Goal: Task Accomplishment & Management: Complete application form

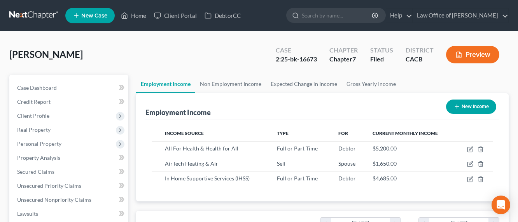
scroll to position [139, 208]
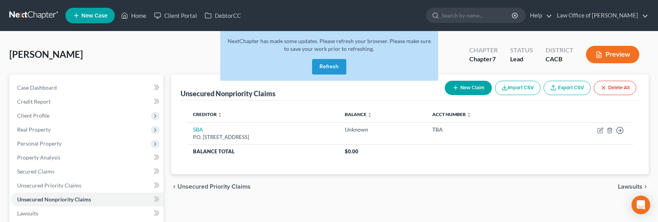
click at [22, 16] on link at bounding box center [34, 16] width 50 height 14
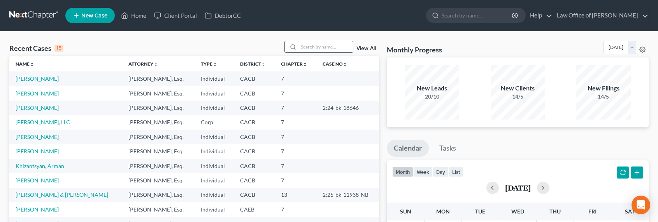
click at [315, 46] on input "search" at bounding box center [325, 46] width 54 height 11
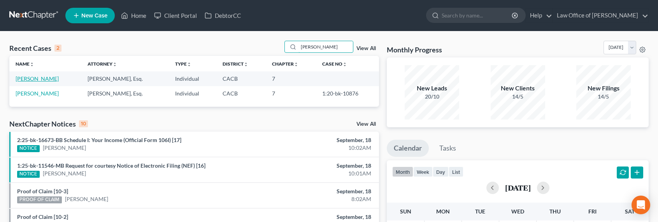
type input "[PERSON_NAME]"
click at [36, 76] on link "Hernandez, Katherine" at bounding box center [37, 78] width 43 height 7
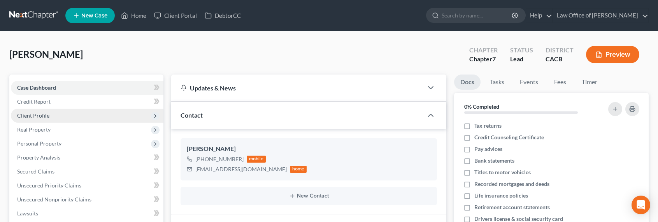
click at [28, 120] on span "Client Profile" at bounding box center [87, 116] width 152 height 14
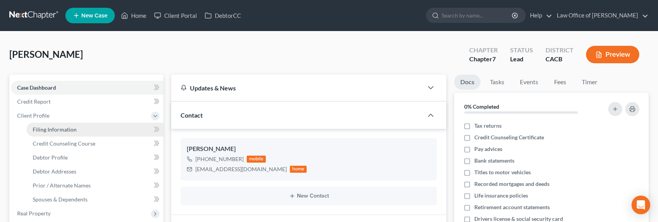
click at [54, 128] on span "Filing Information" at bounding box center [55, 129] width 44 height 7
select select "1"
select select "0"
select select "4"
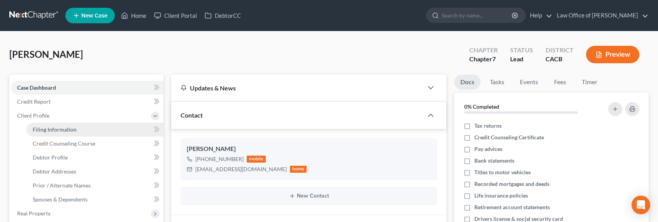
select select "0"
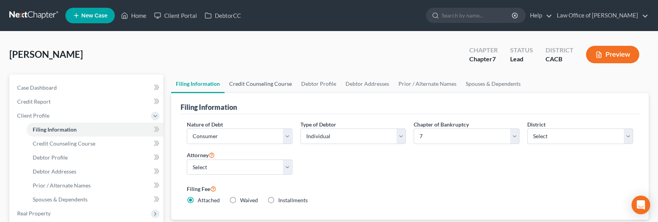
click at [255, 81] on link "Credit Counseling Course" at bounding box center [260, 84] width 72 height 19
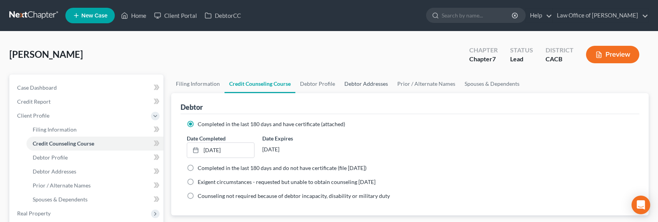
click at [351, 85] on link "Debtor Addresses" at bounding box center [366, 84] width 53 height 19
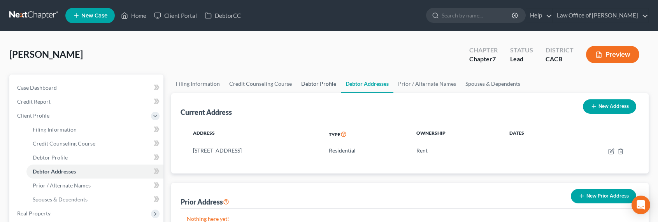
click at [314, 83] on link "Debtor Profile" at bounding box center [318, 84] width 44 height 19
select select "0"
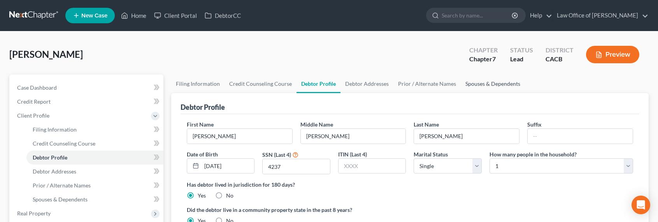
click at [462, 84] on link "Spouses & Dependents" at bounding box center [493, 84] width 64 height 19
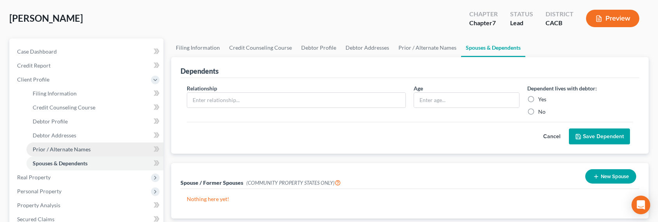
scroll to position [116, 0]
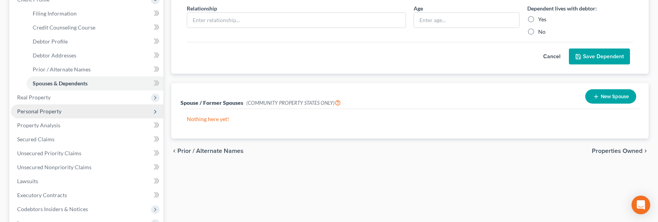
click at [35, 109] on span "Personal Property" at bounding box center [39, 111] width 44 height 7
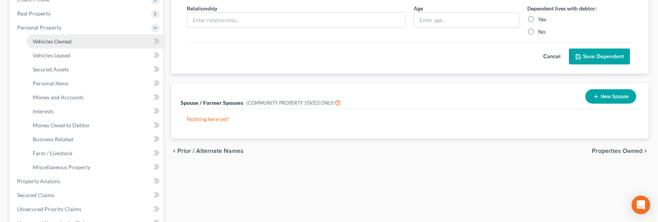
click at [54, 44] on link "Vehicles Owned" at bounding box center [94, 42] width 137 height 14
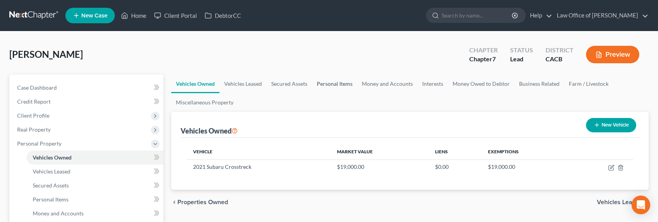
click at [342, 80] on link "Personal Items" at bounding box center [334, 84] width 45 height 19
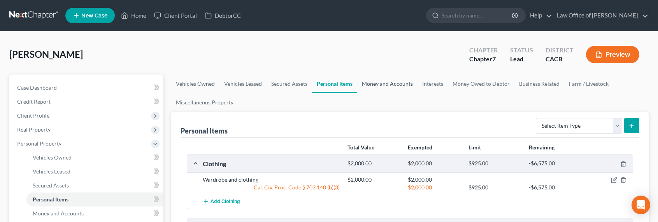
click at [408, 82] on link "Money and Accounts" at bounding box center [387, 84] width 60 height 19
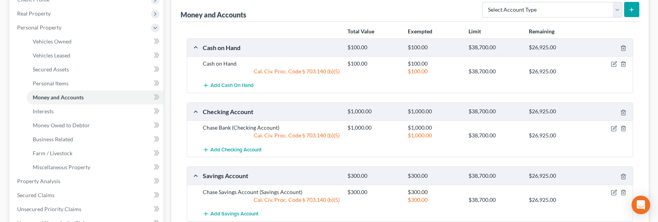
scroll to position [70, 0]
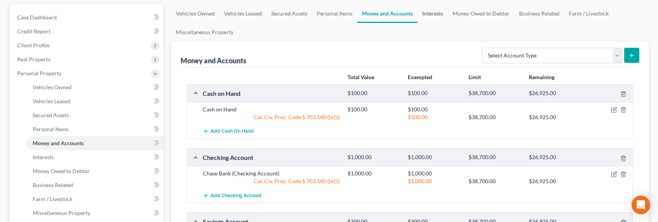
click at [434, 13] on link "Interests" at bounding box center [432, 13] width 30 height 19
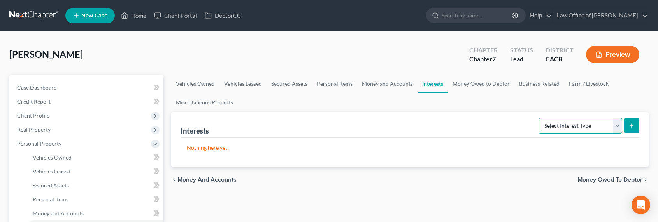
click at [583, 124] on select "Select Interest Type 401K Annuity Bond Education IRA Government Bond Government…" at bounding box center [580, 126] width 84 height 16
select select "term_life_insurance"
click at [539, 118] on select "Select Interest Type 401K Annuity Bond Education IRA Government Bond Government…" at bounding box center [580, 126] width 84 height 16
click at [626, 129] on button "submit" at bounding box center [631, 125] width 15 height 15
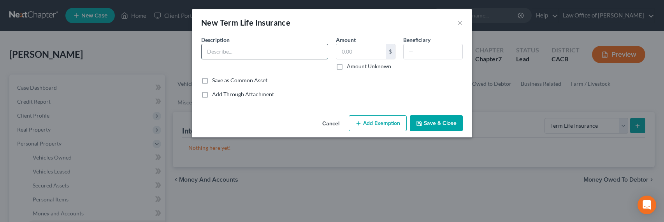
click at [294, 48] on input "text" at bounding box center [264, 51] width 126 height 15
type input "j"
type input "Allstate Life Insurance (Term)"
click at [364, 67] on label "Amount Unknown" at bounding box center [369, 67] width 44 height 8
click at [355, 67] on input "Amount Unknown" at bounding box center [352, 65] width 5 height 5
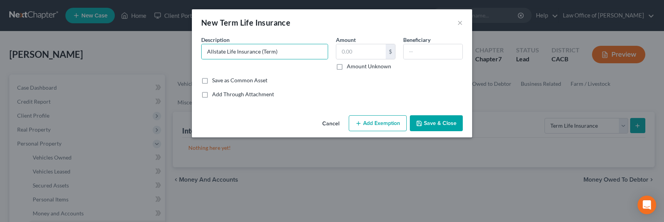
checkbox input "true"
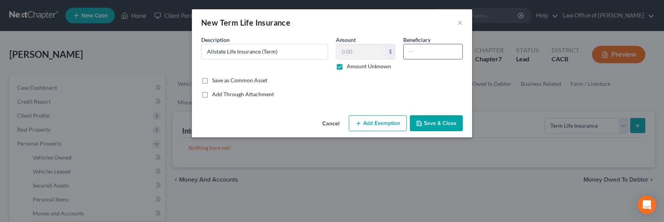
click at [433, 52] on input "text" at bounding box center [432, 51] width 59 height 15
type input "Next Kin"
click at [431, 120] on button "Save & Close" at bounding box center [436, 124] width 53 height 16
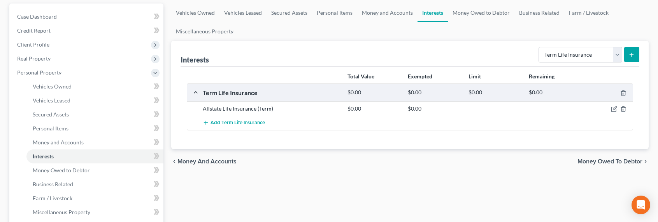
scroll to position [62, 0]
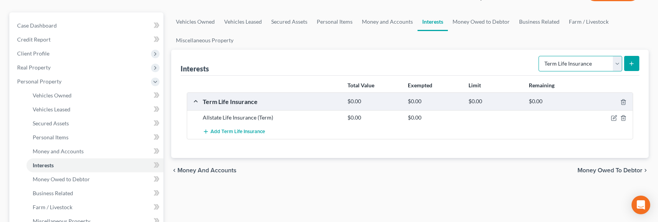
click at [557, 66] on select "Select Interest Type 401K Annuity Bond Education IRA Government Bond Government…" at bounding box center [580, 64] width 84 height 16
click at [470, 23] on link "Money Owed to Debtor" at bounding box center [481, 21] width 67 height 19
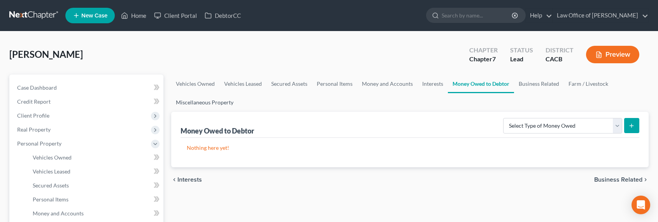
click at [218, 105] on link "Miscellaneous Property" at bounding box center [204, 102] width 67 height 19
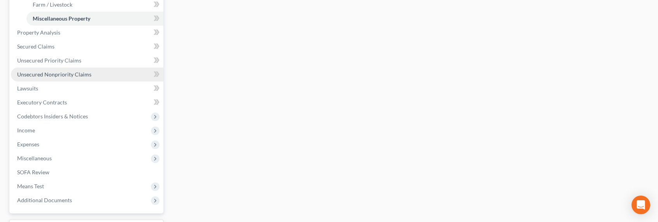
click at [58, 72] on span "Unsecured Nonpriority Claims" at bounding box center [54, 74] width 74 height 7
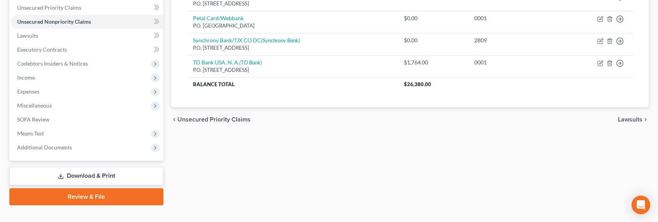
scroll to position [184, 0]
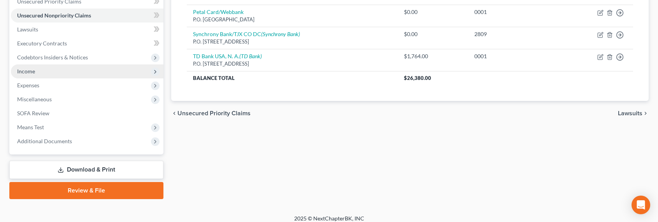
click at [27, 75] on span "Income" at bounding box center [87, 72] width 152 height 14
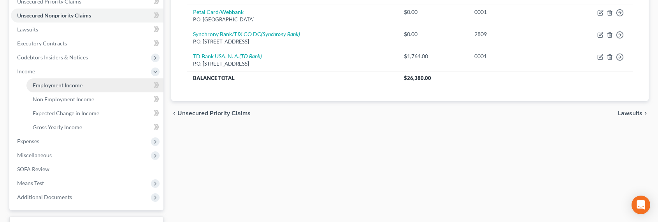
click at [42, 86] on span "Employment Income" at bounding box center [58, 85] width 50 height 7
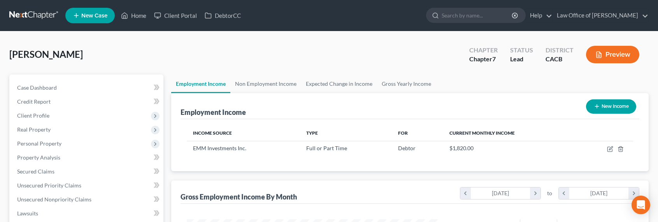
scroll to position [139, 269]
click at [275, 87] on link "Non Employment Income" at bounding box center [265, 84] width 71 height 19
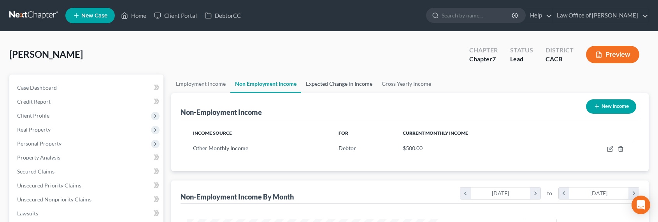
scroll to position [139, 269]
click at [334, 87] on link "Expected Change in Income" at bounding box center [339, 84] width 76 height 19
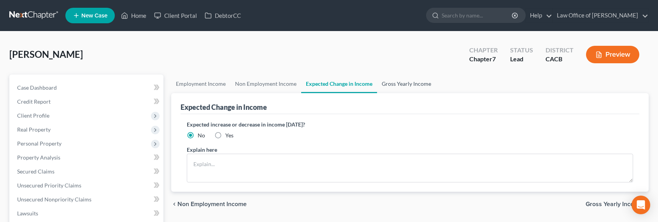
click at [413, 86] on link "Gross Yearly Income" at bounding box center [406, 84] width 59 height 19
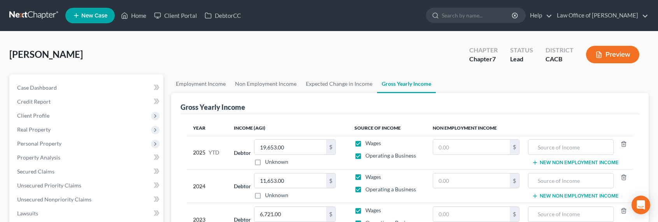
scroll to position [246, 0]
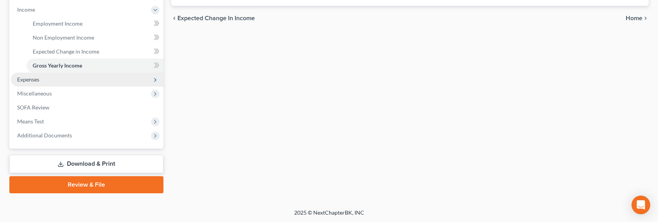
click at [35, 79] on span "Expenses" at bounding box center [28, 79] width 22 height 7
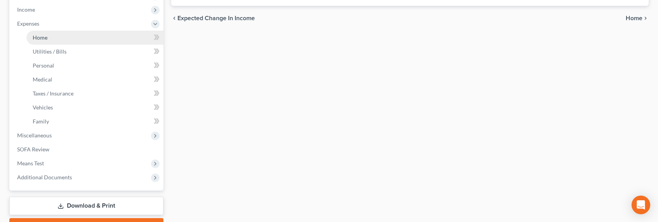
click at [35, 39] on span "Home" at bounding box center [40, 37] width 15 height 7
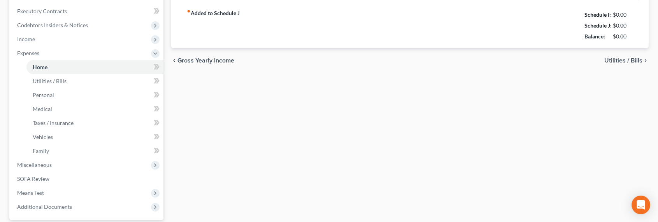
type input "0.00"
radio input "true"
type input "0.00"
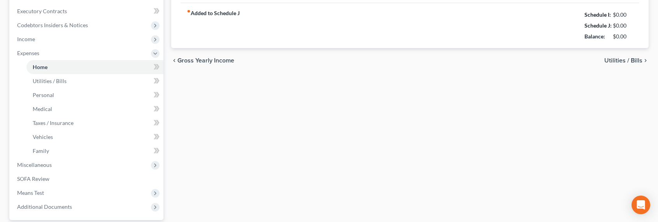
type input "0.00"
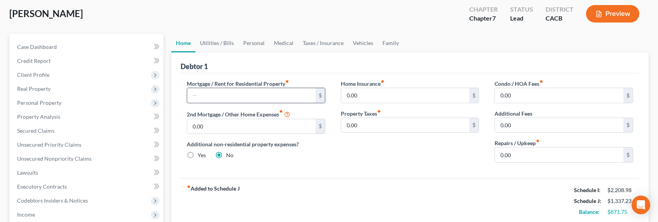
scroll to position [49, 0]
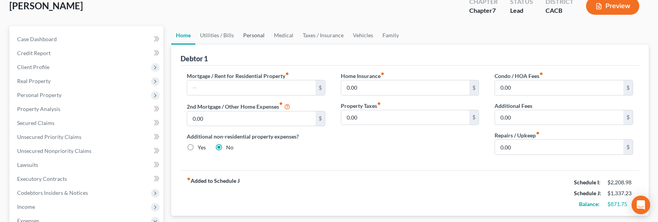
click at [257, 35] on link "Personal" at bounding box center [253, 35] width 31 height 19
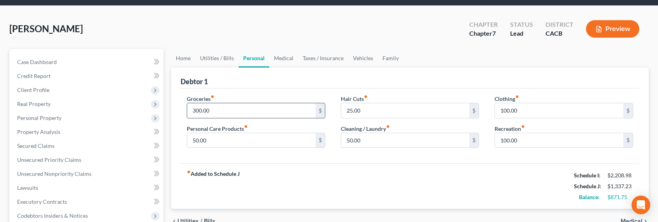
scroll to position [36, 0]
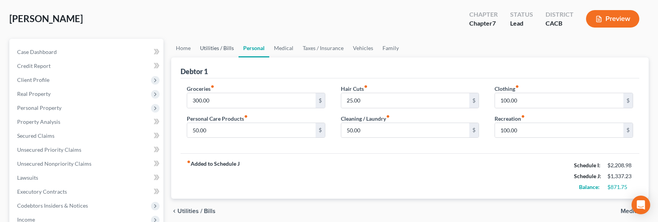
click at [208, 49] on link "Utilities / Bills" at bounding box center [216, 48] width 43 height 19
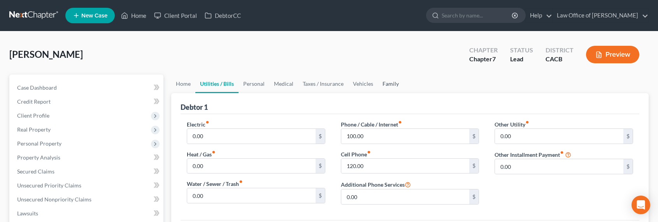
click at [380, 84] on link "Family" at bounding box center [391, 84] width 26 height 19
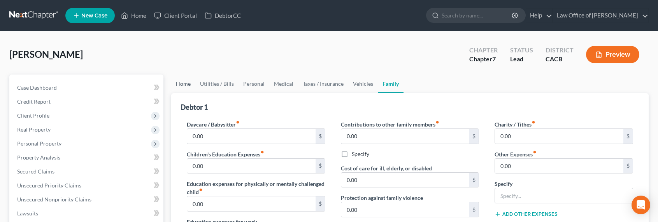
click at [179, 82] on link "Home" at bounding box center [183, 84] width 24 height 19
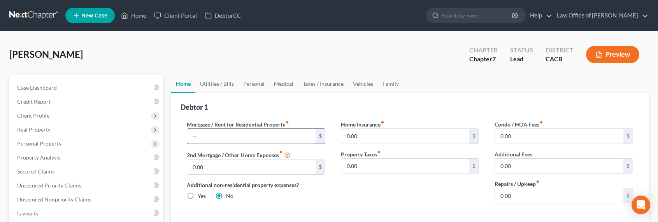
click at [209, 137] on input "text" at bounding box center [251, 136] width 128 height 15
type input "300"
click at [260, 83] on link "Personal" at bounding box center [253, 84] width 31 height 19
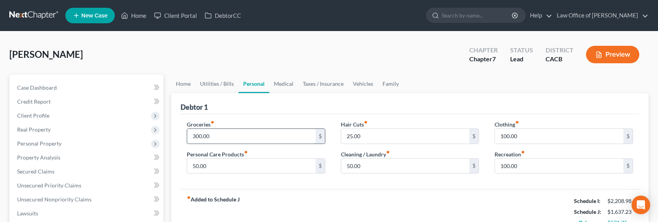
click at [199, 134] on input "300.00" at bounding box center [251, 136] width 128 height 15
click at [194, 137] on input "300.00" at bounding box center [251, 136] width 128 height 15
click at [192, 137] on input "300.00" at bounding box center [251, 136] width 128 height 15
type input "400.00"
click at [273, 82] on link "Medical" at bounding box center [283, 84] width 29 height 19
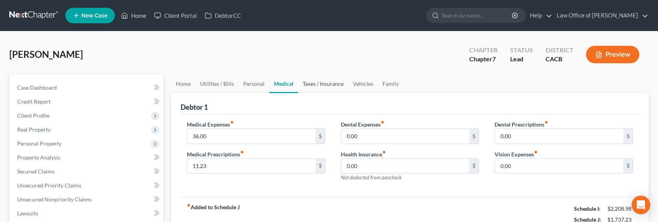
click at [316, 83] on link "Taxes / Insurance" at bounding box center [323, 84] width 50 height 19
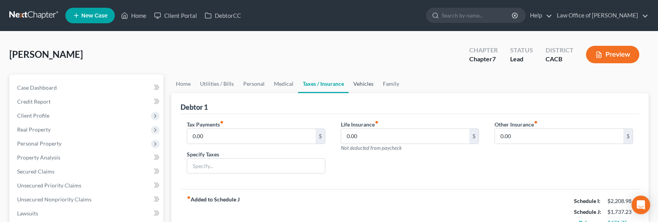
click at [357, 87] on link "Vehicles" at bounding box center [363, 84] width 30 height 19
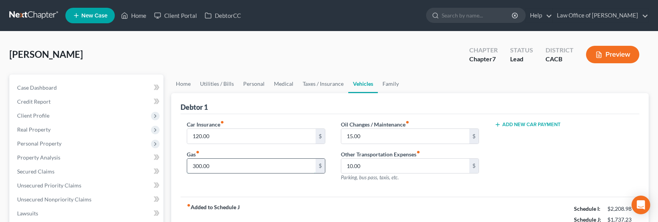
click at [196, 166] on input "300.00" at bounding box center [251, 166] width 128 height 15
click at [401, 87] on ul "Home Utilities / Bills Personal Medical Taxes / Insurance Vehicles Family" at bounding box center [409, 84] width 477 height 19
click at [394, 86] on link "Family" at bounding box center [391, 84] width 26 height 19
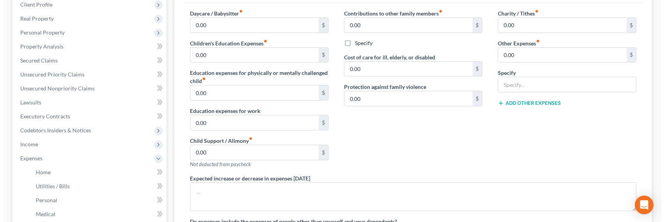
scroll to position [121, 0]
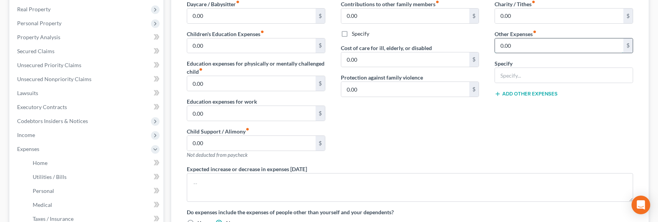
click at [547, 47] on input "0.00" at bounding box center [559, 46] width 128 height 15
type input "75"
type input "Pet Expense / Vet"
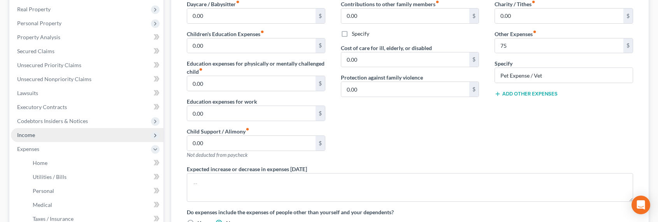
click at [38, 136] on span "Income" at bounding box center [87, 135] width 152 height 14
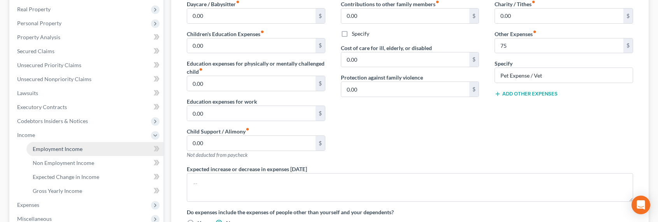
click at [40, 147] on span "Employment Income" at bounding box center [58, 149] width 50 height 7
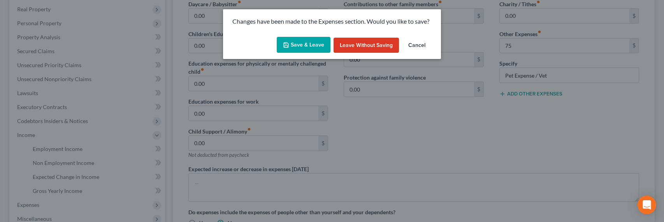
drag, startPoint x: 300, startPoint y: 44, endPoint x: 119, endPoint y: 79, distance: 184.6
click at [299, 45] on button "Save & Leave" at bounding box center [304, 45] width 54 height 16
type input "75.00"
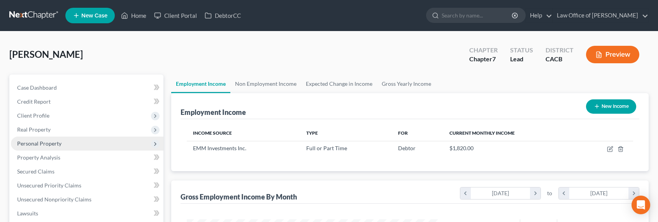
click at [37, 142] on span "Personal Property" at bounding box center [39, 143] width 44 height 7
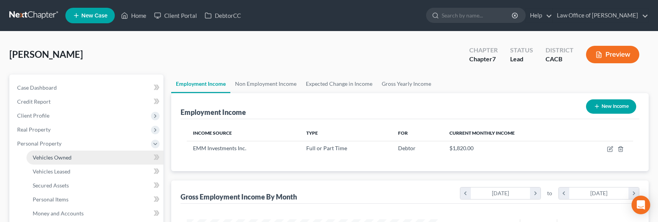
click at [50, 155] on span "Vehicles Owned" at bounding box center [52, 157] width 39 height 7
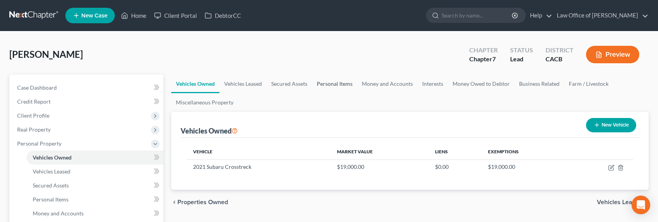
click at [344, 82] on link "Personal Items" at bounding box center [334, 84] width 45 height 19
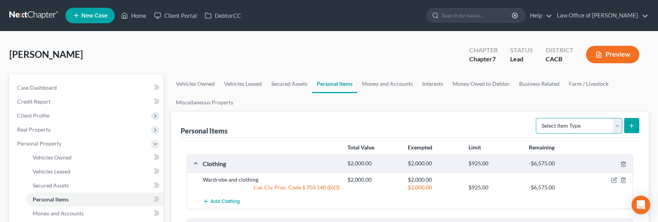
click at [593, 125] on select "Select Item Type Clothing Collectibles Of Value Electronics Firearms Household …" at bounding box center [579, 126] width 86 height 16
select select "pets"
click at [536, 118] on select "Select Item Type Clothing Collectibles Of Value Electronics Firearms Household …" at bounding box center [579, 126] width 86 height 16
click at [634, 126] on button "submit" at bounding box center [631, 125] width 15 height 15
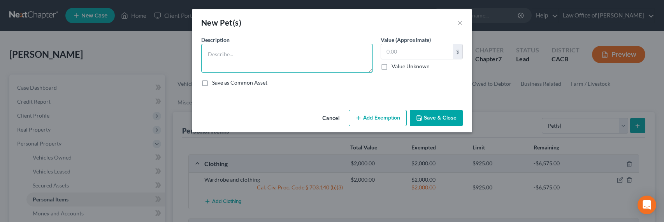
click at [261, 67] on textarea at bounding box center [287, 58] width 172 height 29
click at [324, 57] on textarea at bounding box center [287, 58] width 172 height 29
type textarea "Cat"
type input "100"
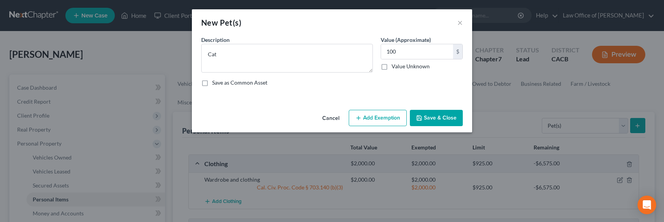
click at [358, 116] on icon "button" at bounding box center [358, 118] width 6 height 6
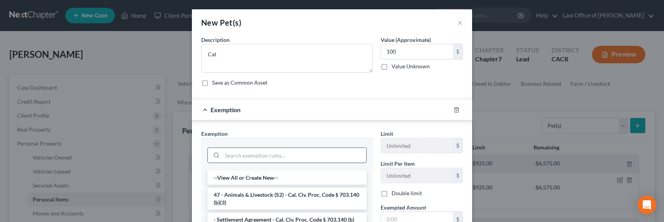
click at [302, 156] on input "search" at bounding box center [294, 155] width 144 height 15
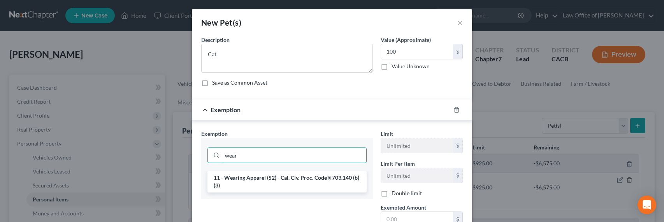
type input "wear"
click at [290, 180] on li "11 - Wearing Apparel (S2) - Cal. Civ. Proc. Code § 703.140 (b)(3)" at bounding box center [286, 182] width 159 height 22
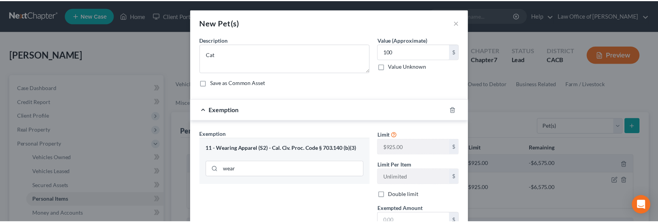
scroll to position [91, 0]
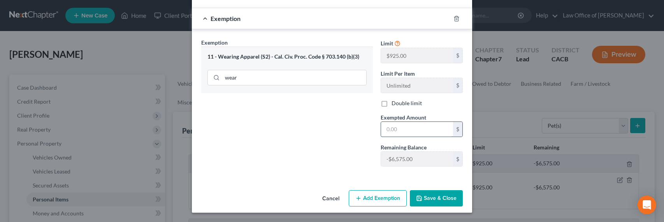
click at [385, 127] on input "text" at bounding box center [417, 129] width 72 height 15
type input "100"
click at [436, 200] on button "Save & Close" at bounding box center [436, 199] width 53 height 16
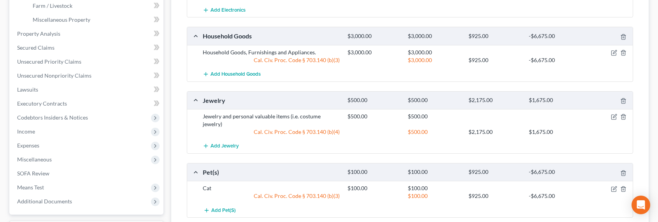
scroll to position [389, 0]
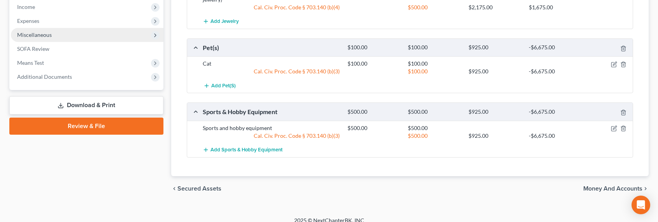
click at [32, 34] on span "Miscellaneous" at bounding box center [34, 35] width 35 height 7
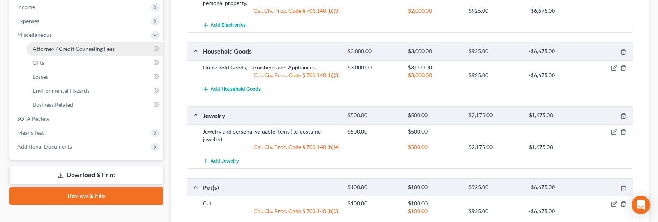
click at [46, 49] on span "Attorney / Credit Counseling Fees" at bounding box center [74, 49] width 82 height 7
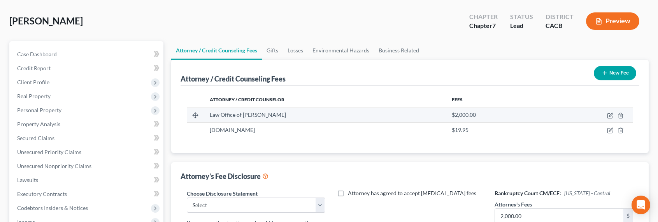
scroll to position [34, 0]
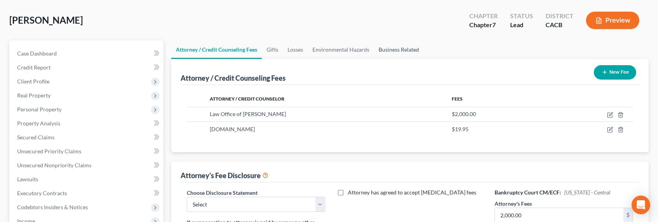
click at [385, 47] on link "Business Related" at bounding box center [399, 49] width 50 height 19
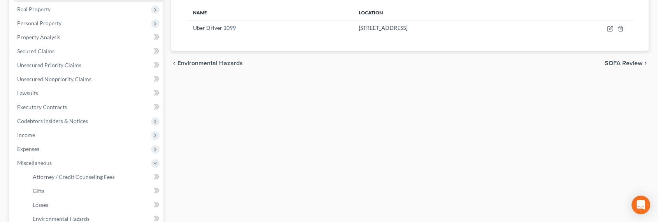
scroll to position [93, 0]
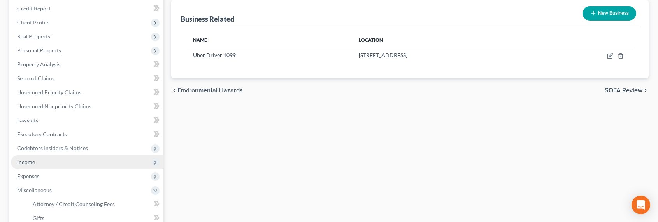
click at [32, 166] on span "Income" at bounding box center [87, 163] width 152 height 14
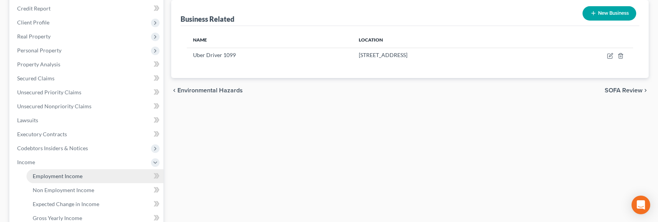
click at [63, 174] on span "Employment Income" at bounding box center [58, 176] width 50 height 7
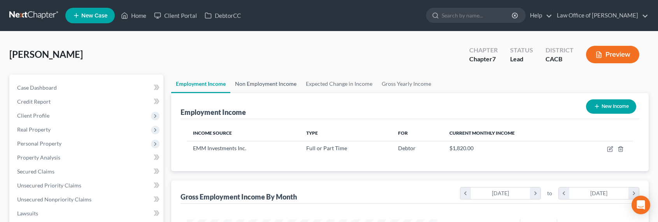
click at [266, 86] on link "Non Employment Income" at bounding box center [265, 84] width 71 height 19
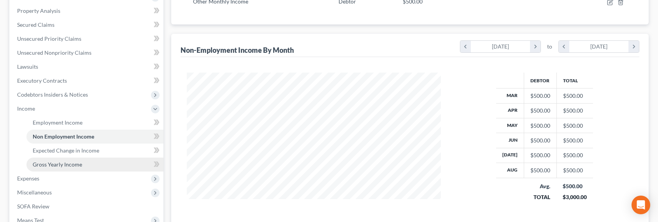
scroll to position [181, 0]
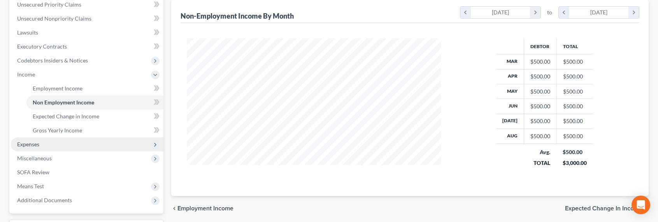
click at [25, 145] on span "Expenses" at bounding box center [28, 144] width 22 height 7
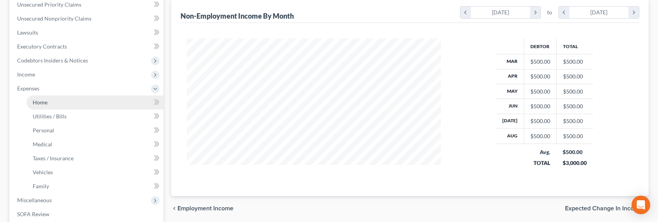
click at [41, 105] on span "Home" at bounding box center [40, 102] width 15 height 7
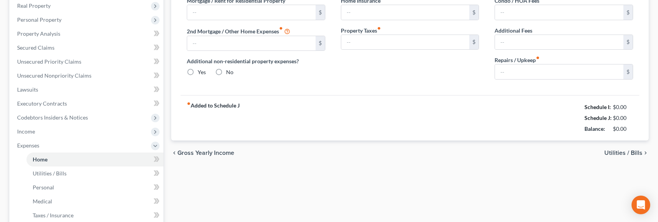
type input "300.00"
type input "0.00"
radio input "true"
type input "0.00"
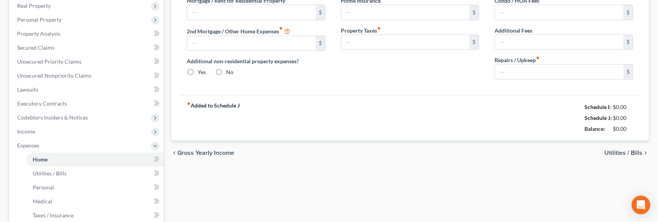
type input "0.00"
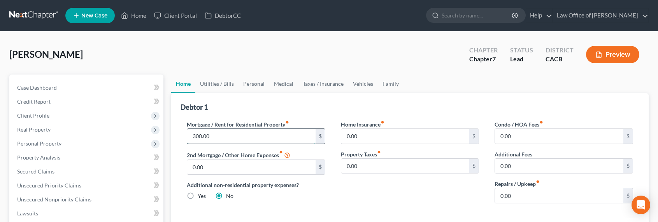
drag, startPoint x: 200, startPoint y: 135, endPoint x: 193, endPoint y: 137, distance: 7.9
click at [200, 136] on input "300.00" at bounding box center [251, 136] width 128 height 15
click at [246, 79] on link "Personal" at bounding box center [253, 84] width 31 height 19
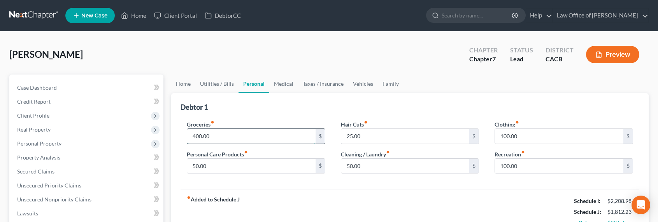
click at [193, 136] on input "400.00" at bounding box center [251, 136] width 128 height 15
click at [195, 136] on input "400.00" at bounding box center [251, 136] width 128 height 15
drag, startPoint x: 196, startPoint y: 136, endPoint x: 191, endPoint y: 136, distance: 4.3
click at [191, 136] on input "400.00" at bounding box center [251, 136] width 128 height 15
click at [193, 136] on input "400.00" at bounding box center [251, 136] width 128 height 15
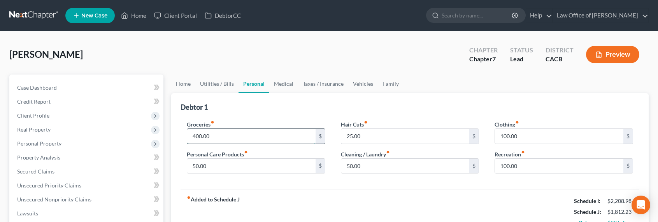
drag, startPoint x: 195, startPoint y: 136, endPoint x: 191, endPoint y: 136, distance: 4.3
click at [191, 136] on input "400.00" at bounding box center [251, 136] width 128 height 15
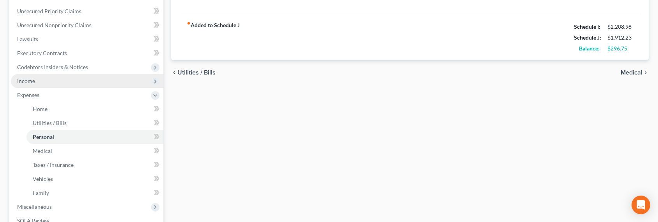
type input "500.00"
click at [27, 83] on span "Income" at bounding box center [26, 81] width 18 height 7
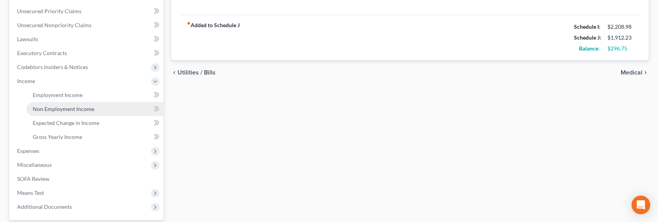
click at [51, 107] on span "Non Employment Income" at bounding box center [63, 109] width 61 height 7
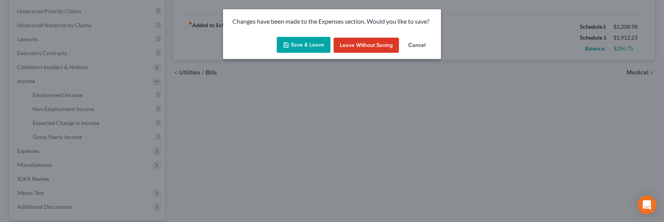
click at [308, 46] on button "Save & Leave" at bounding box center [304, 45] width 54 height 16
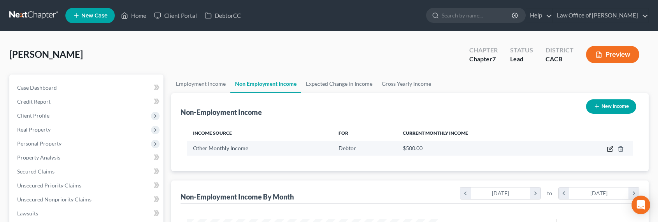
click at [610, 152] on icon "button" at bounding box center [609, 149] width 5 height 5
select select "13"
select select "0"
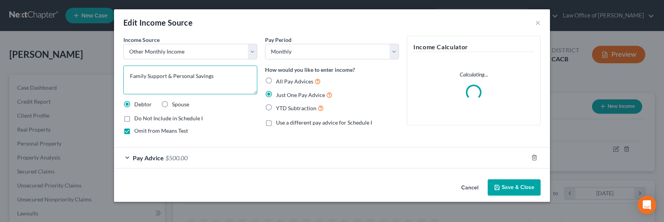
click at [150, 79] on textarea "Family Support & Personal Savings" at bounding box center [190, 80] width 134 height 29
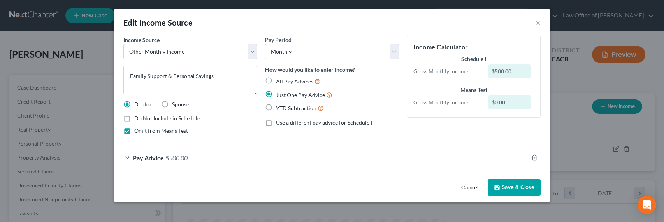
click at [181, 156] on span "$500.00" at bounding box center [176, 157] width 22 height 7
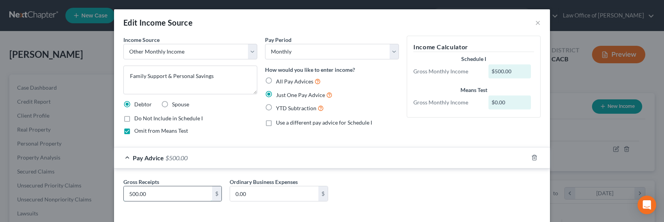
click at [130, 194] on input "500.00" at bounding box center [168, 194] width 88 height 15
drag, startPoint x: 130, startPoint y: 194, endPoint x: 126, endPoint y: 194, distance: 4.3
click at [126, 194] on input "500.00" at bounding box center [168, 194] width 88 height 15
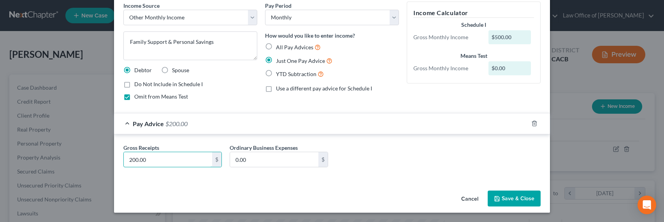
type input "200.00"
click at [508, 195] on button "Save & Close" at bounding box center [513, 199] width 53 height 16
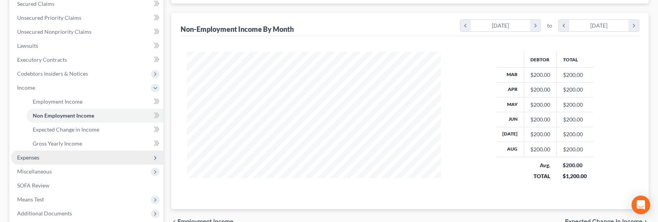
click at [28, 159] on span "Expenses" at bounding box center [28, 157] width 22 height 7
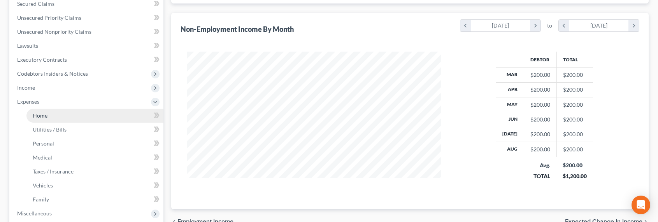
click at [39, 114] on span "Home" at bounding box center [40, 115] width 15 height 7
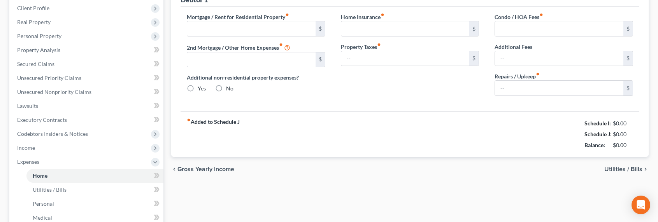
type input "300.00"
type input "0.00"
radio input "true"
type input "0.00"
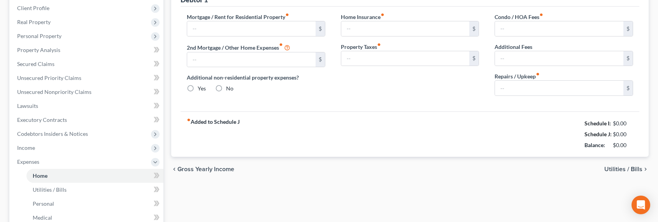
type input "0.00"
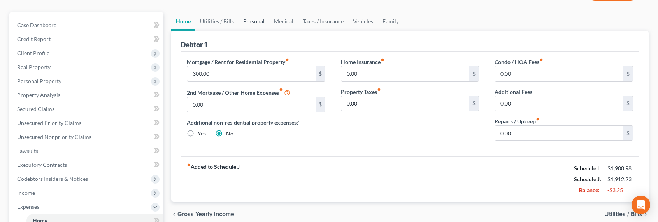
click at [252, 20] on link "Personal" at bounding box center [253, 21] width 31 height 19
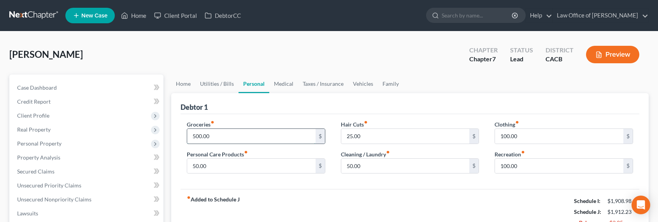
click at [208, 139] on input "500.00" at bounding box center [251, 136] width 128 height 15
click at [205, 138] on input "500.00" at bounding box center [251, 136] width 128 height 15
click at [505, 166] on input "100.00" at bounding box center [559, 166] width 128 height 15
click at [506, 168] on input "100.00" at bounding box center [559, 166] width 128 height 15
click at [505, 166] on input "100.00" at bounding box center [559, 166] width 128 height 15
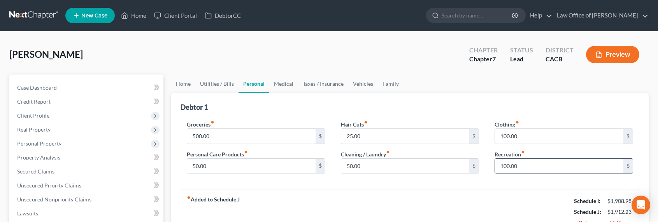
click at [506, 166] on input "100.00" at bounding box center [559, 166] width 128 height 15
drag, startPoint x: 506, startPoint y: 166, endPoint x: 498, endPoint y: 166, distance: 8.6
click at [498, 166] on input "100.00" at bounding box center [559, 166] width 128 height 15
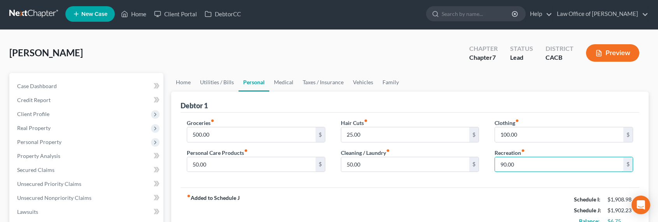
type input "90.00"
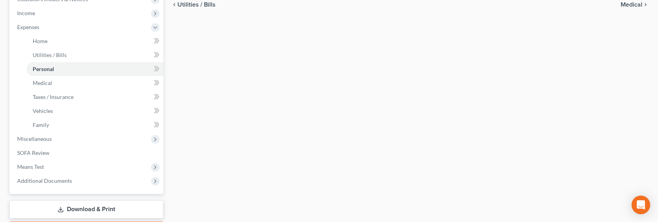
scroll to position [288, 0]
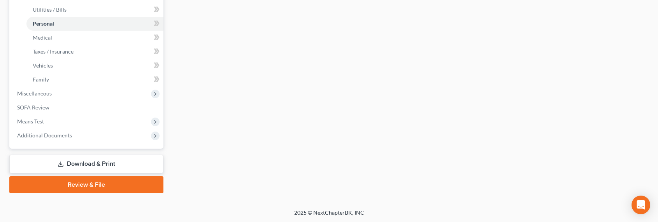
click at [85, 164] on link "Download & Print" at bounding box center [86, 164] width 154 height 18
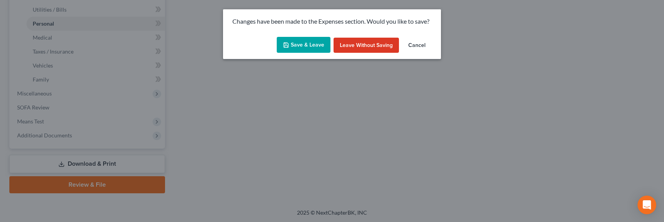
click at [306, 46] on button "Save & Leave" at bounding box center [304, 45] width 54 height 16
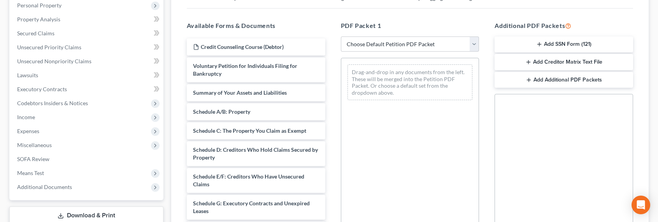
scroll to position [167, 0]
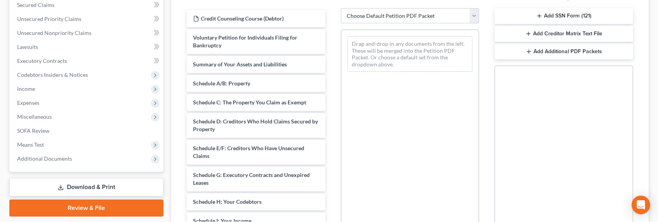
click at [377, 14] on select "Choose Default Petition PDF Packet Complete Bankruptcy Petition (all forms and …" at bounding box center [410, 16] width 138 height 16
select select "0"
click at [343, 8] on select "Choose Default Petition PDF Packet Complete Bankruptcy Petition (all forms and …" at bounding box center [410, 16] width 138 height 16
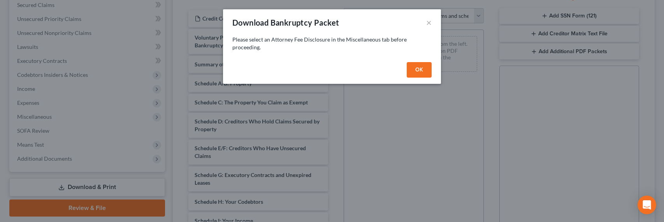
drag, startPoint x: 420, startPoint y: 70, endPoint x: 380, endPoint y: 80, distance: 41.3
click at [420, 70] on button "OK" at bounding box center [418, 70] width 25 height 16
select select
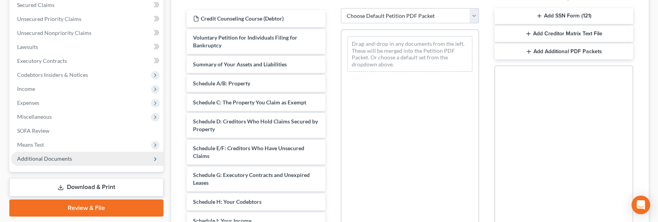
click at [49, 154] on span "Additional Documents" at bounding box center [87, 159] width 152 height 14
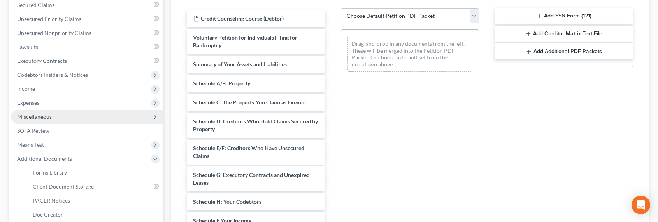
click at [32, 115] on span "Miscellaneous" at bounding box center [34, 117] width 35 height 7
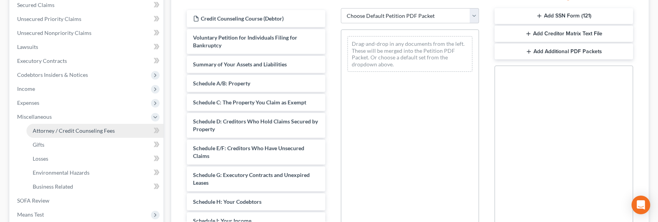
click at [53, 129] on span "Attorney / Credit Counseling Fees" at bounding box center [74, 131] width 82 height 7
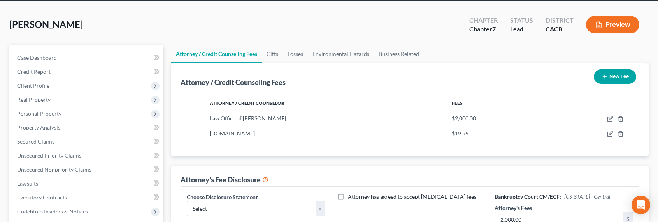
scroll to position [79, 0]
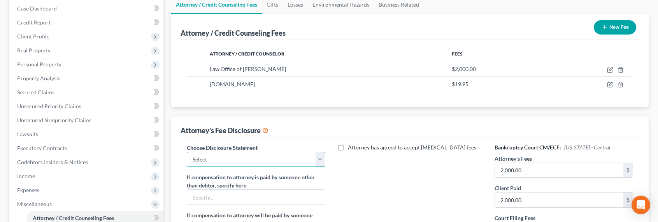
click at [262, 156] on select "Select Disclosure of Attorney Compensation" at bounding box center [256, 160] width 138 height 16
select select "0"
click at [187, 152] on select "Select Disclosure of Attorney Compensation" at bounding box center [256, 160] width 138 height 16
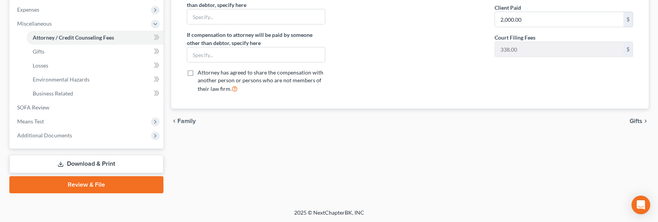
click at [91, 160] on link "Download & Print" at bounding box center [86, 164] width 154 height 18
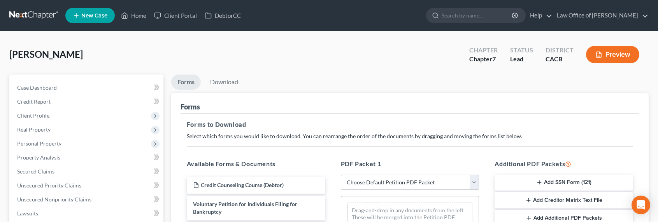
click at [435, 186] on select "Choose Default Petition PDF Packet Complete Bankruptcy Petition (all forms and …" at bounding box center [410, 183] width 138 height 16
select select "0"
click at [341, 175] on select "Choose Default Petition PDF Packet Complete Bankruptcy Petition (all forms and …" at bounding box center [410, 183] width 138 height 16
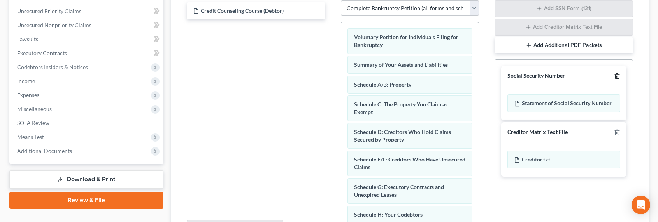
click at [619, 76] on icon "button" at bounding box center [617, 76] width 6 height 6
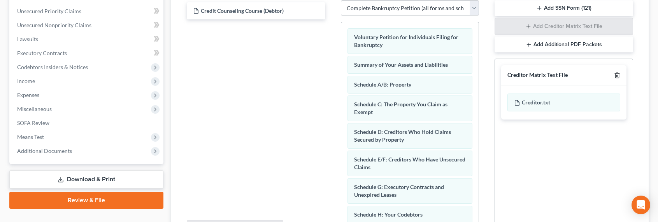
click at [619, 76] on icon "button" at bounding box center [617, 75] width 6 height 6
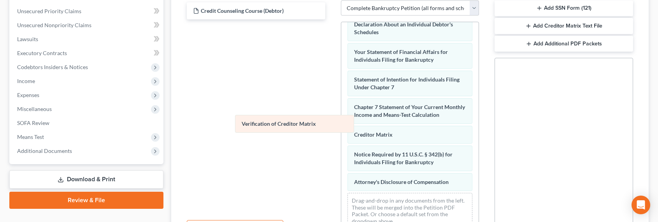
scroll to position [258, 0]
drag, startPoint x: 385, startPoint y: 135, endPoint x: 261, endPoint y: 123, distance: 124.3
click at [341, 123] on div "Verification of Creditor Matrix Voluntary Petition for Individuals Filing for B…" at bounding box center [410, 3] width 138 height 463
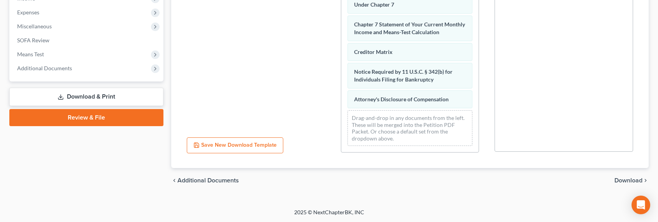
click at [625, 179] on span "Download" at bounding box center [628, 181] width 28 height 6
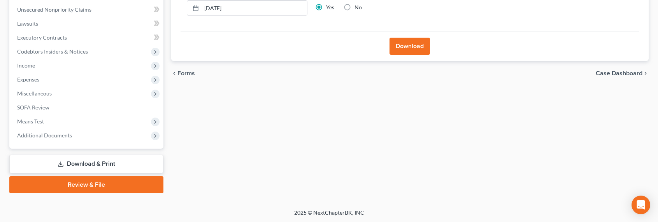
drag, startPoint x: 346, startPoint y: 3, endPoint x: 352, endPoint y: 8, distance: 7.7
click at [354, 4] on label "No" at bounding box center [357, 8] width 7 height 8
click at [357, 4] on input "No" at bounding box center [359, 6] width 5 height 5
radio input "true"
radio input "false"
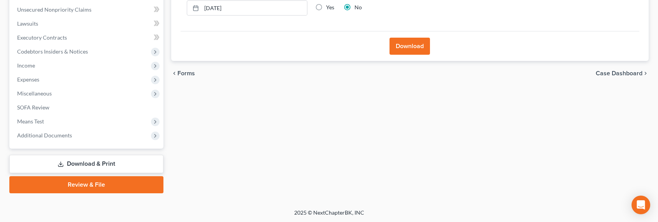
click at [412, 44] on button "Download" at bounding box center [409, 46] width 40 height 17
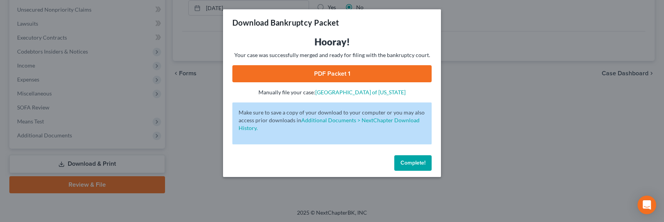
click at [332, 70] on link "PDF Packet 1" at bounding box center [331, 73] width 199 height 17
drag, startPoint x: 182, startPoint y: 107, endPoint x: 187, endPoint y: 105, distance: 5.8
click at [184, 106] on div "Download Bankruptcy Packet Hooray! Your case was successfully merged and ready …" at bounding box center [332, 111] width 664 height 222
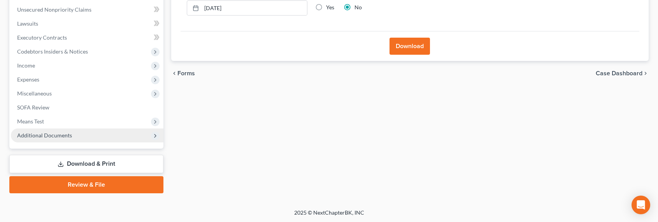
click at [39, 136] on span "Additional Documents" at bounding box center [44, 135] width 55 height 7
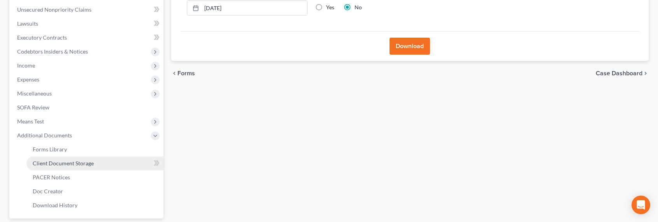
click at [49, 161] on span "Client Document Storage" at bounding box center [63, 163] width 61 height 7
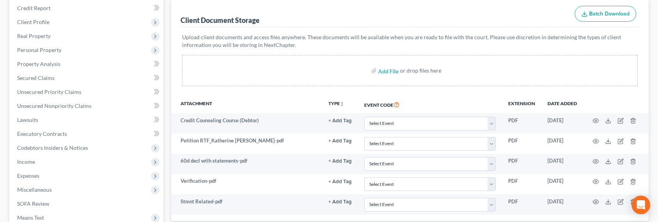
scroll to position [173, 0]
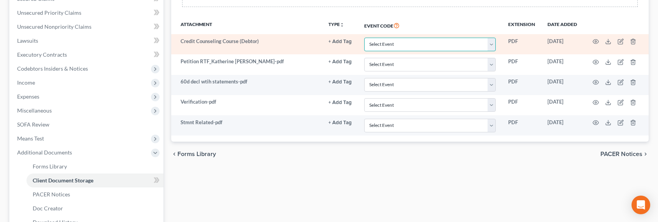
click at [392, 47] on select "Select Event Amended Chapter 11 Plan Amended Chapter 11 Small Business Plan Ame…" at bounding box center [429, 45] width 131 height 14
select select "10"
click at [364, 38] on select "Select Event Amended Chapter 11 Plan Amended Chapter 11 Small Business Plan Ame…" at bounding box center [429, 45] width 131 height 14
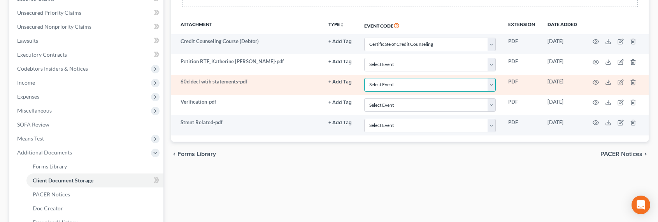
click at [375, 85] on select "Select Event Amended Chapter 11 Plan Amended Chapter 11 Small Business Plan Ame…" at bounding box center [429, 85] width 131 height 14
select select "30"
click at [364, 78] on select "Select Event Amended Chapter 11 Plan Amended Chapter 11 Small Business Plan Ame…" at bounding box center [429, 85] width 131 height 14
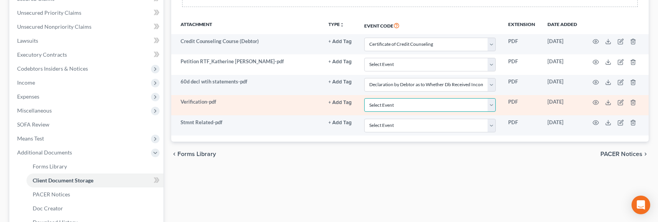
click at [410, 109] on select "Select Event Amended Chapter 11 Plan Amended Chapter 11 Small Business Plan Ame…" at bounding box center [429, 105] width 131 height 14
select select "72"
click at [364, 98] on select "Select Event Amended Chapter 11 Plan Amended Chapter 11 Small Business Plan Ame…" at bounding box center [429, 105] width 131 height 14
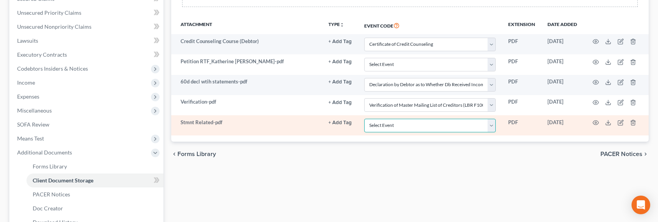
click at [402, 128] on select "Select Event Amended Chapter 11 Plan Amended Chapter 11 Small Business Plan Ame…" at bounding box center [429, 126] width 131 height 14
select select "65"
click at [364, 119] on select "Select Event Amended Chapter 11 Plan Amended Chapter 11 Small Business Plan Ame…" at bounding box center [429, 126] width 131 height 14
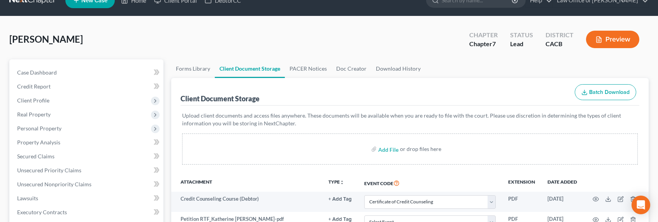
scroll to position [0, 0]
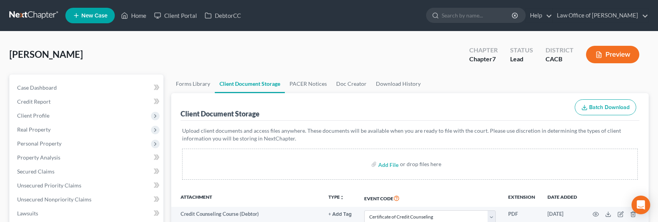
click at [12, 9] on link at bounding box center [34, 16] width 50 height 14
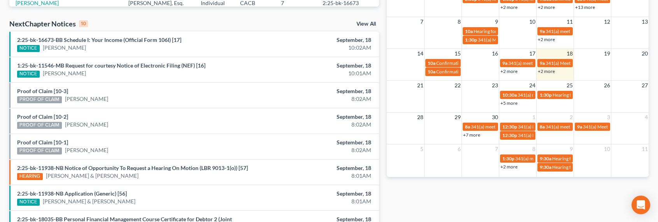
scroll to position [257, 0]
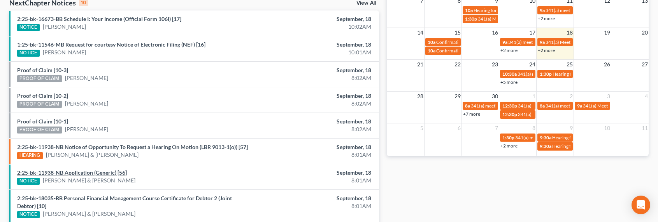
click at [81, 173] on link "2:25-bk-11938-NB Application (Generic) [56]" at bounding box center [72, 173] width 110 height 7
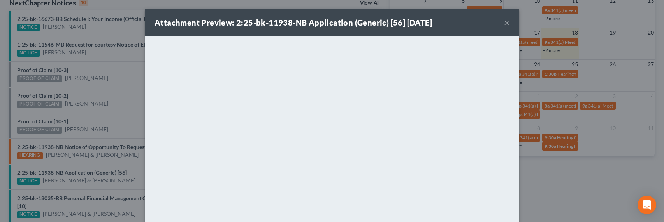
click at [550, 177] on div "Attachment Preview: 2:25-bk-11938-NB Application (Generic) [56] 09/18/2025 × <o…" at bounding box center [332, 111] width 664 height 222
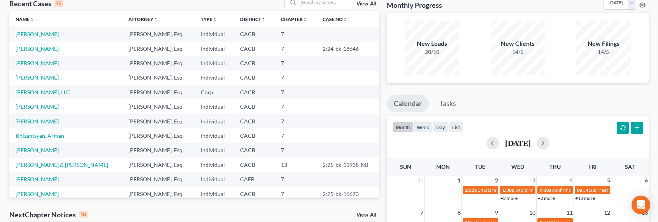
scroll to position [0, 0]
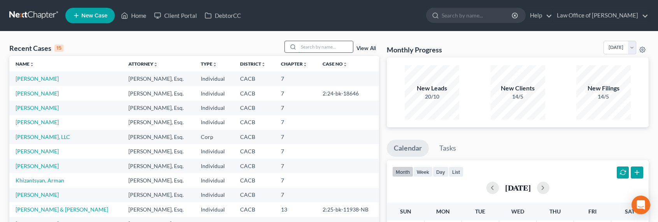
click at [322, 46] on input "search" at bounding box center [325, 46] width 54 height 11
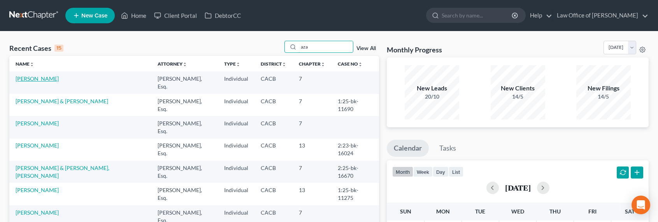
type input "aza"
click at [32, 77] on link "Stepanyan, Azat" at bounding box center [37, 78] width 43 height 7
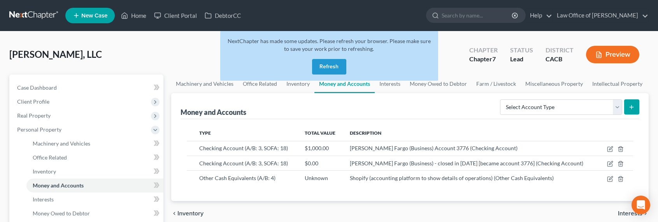
click at [42, 12] on link at bounding box center [34, 16] width 50 height 14
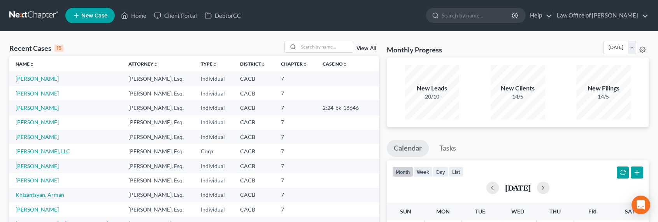
click at [43, 180] on link "Karikian, Raffi" at bounding box center [37, 180] width 43 height 7
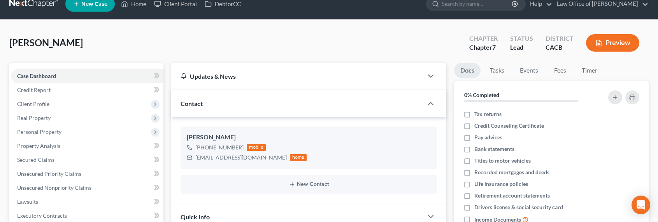
scroll to position [17, 0]
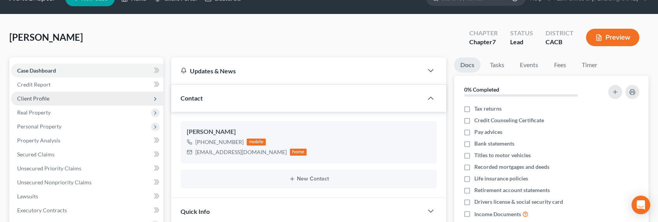
click at [33, 100] on span "Client Profile" at bounding box center [33, 98] width 32 height 7
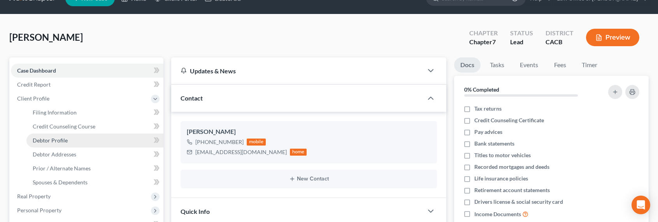
click at [54, 144] on link "Debtor Profile" at bounding box center [94, 141] width 137 height 14
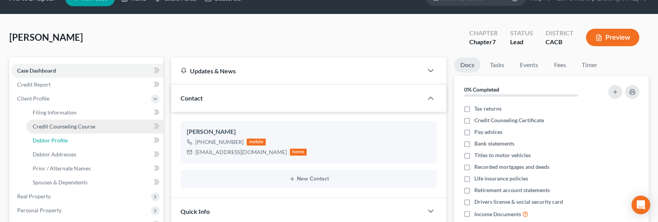
scroll to position [0, 0]
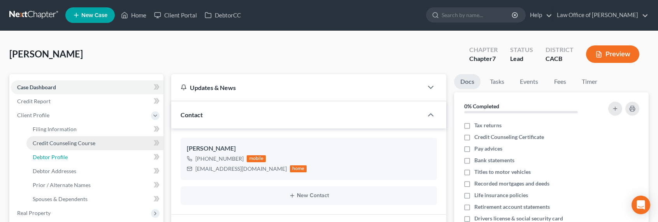
select select "0"
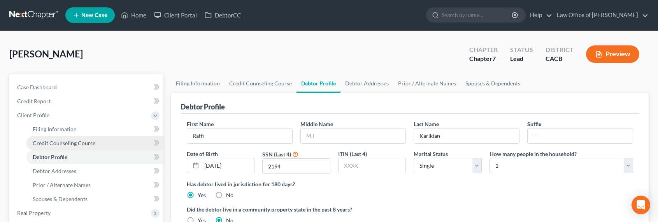
scroll to position [0, 0]
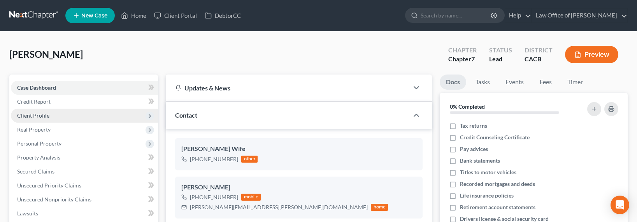
click at [40, 118] on span "Client Profile" at bounding box center [33, 115] width 32 height 7
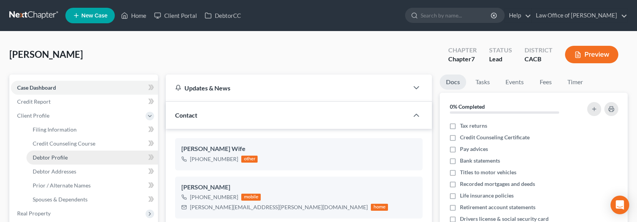
click at [63, 154] on span "Debtor Profile" at bounding box center [50, 157] width 35 height 7
select select "1"
select select "3"
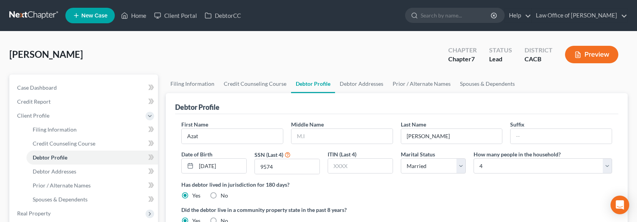
click at [262, 47] on div "Stepanyan, Azat Upgraded Chapter Chapter 7 Status Lead District CACB Preview" at bounding box center [318, 58] width 618 height 34
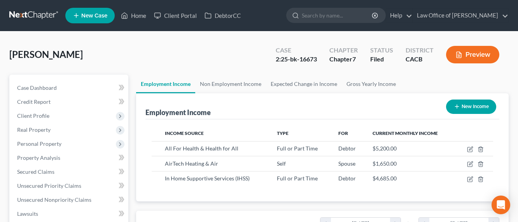
scroll to position [139, 208]
